Goal: Navigation & Orientation: Find specific page/section

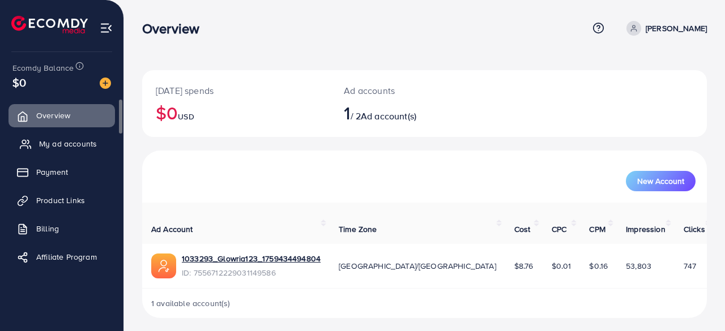
click at [60, 149] on link "My ad accounts" at bounding box center [61, 143] width 106 height 23
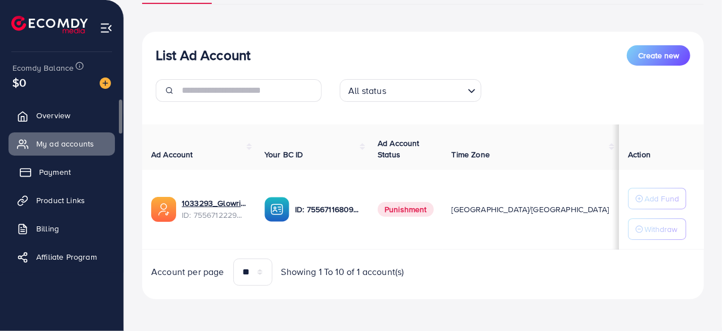
click at [47, 174] on span "Payment" at bounding box center [55, 171] width 32 height 11
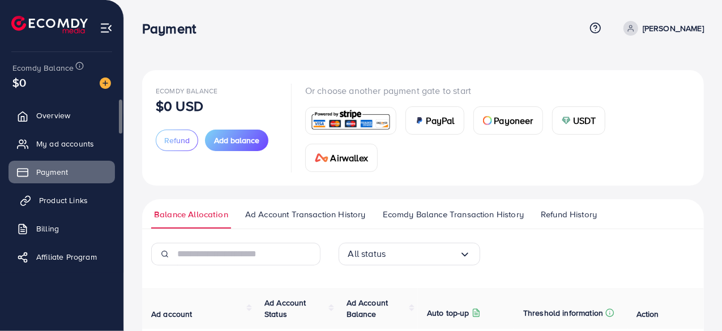
click at [50, 196] on span "Product Links" at bounding box center [63, 200] width 49 height 11
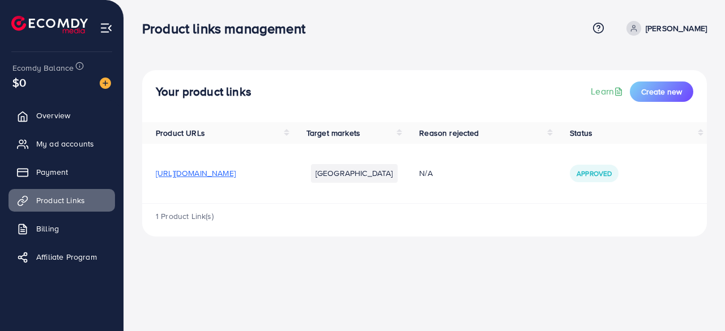
click at [176, 174] on span "[URL][DOMAIN_NAME]" at bounding box center [196, 173] width 80 height 11
